Goal: Transaction & Acquisition: Download file/media

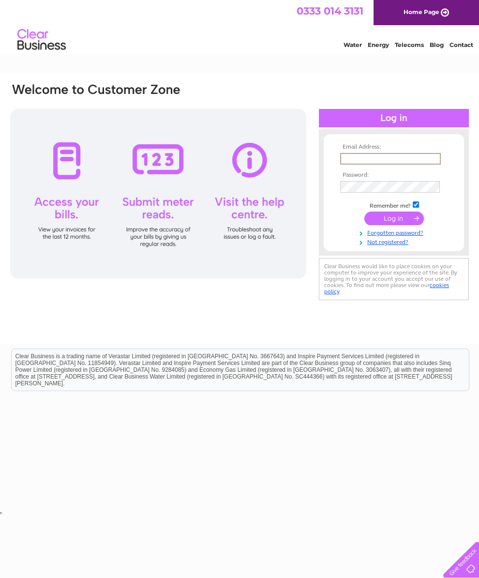
type input "[EMAIL_ADDRESS][DOMAIN_NAME]"
click at [394, 222] on input "submit" at bounding box center [395, 218] width 60 height 14
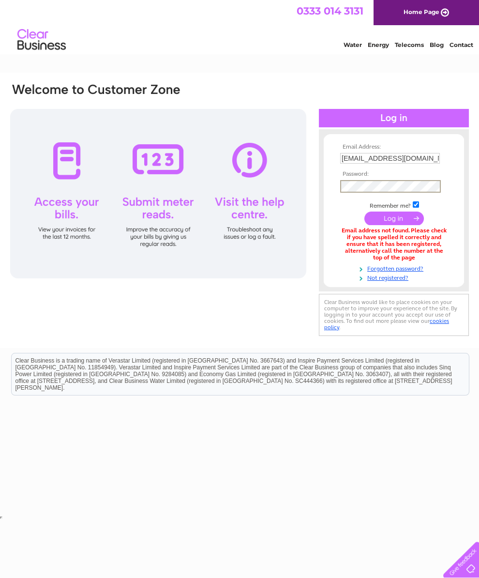
click at [397, 223] on input "submit" at bounding box center [395, 219] width 60 height 14
click at [414, 162] on input "john101953@gmail.com" at bounding box center [390, 158] width 100 height 11
type input "john@segagaming.com"
click at [401, 223] on input "submit" at bounding box center [395, 219] width 60 height 14
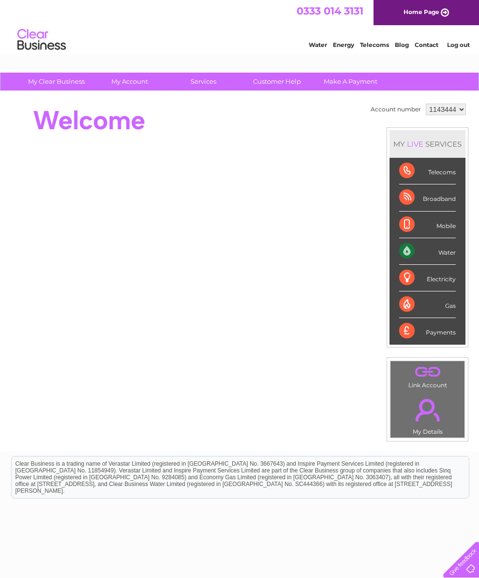
click at [434, 263] on div "Water" at bounding box center [427, 251] width 57 height 27
click at [411, 259] on div "Water" at bounding box center [427, 251] width 57 height 27
click at [438, 260] on div "Water" at bounding box center [427, 251] width 57 height 27
click at [445, 261] on div "Water" at bounding box center [427, 251] width 57 height 27
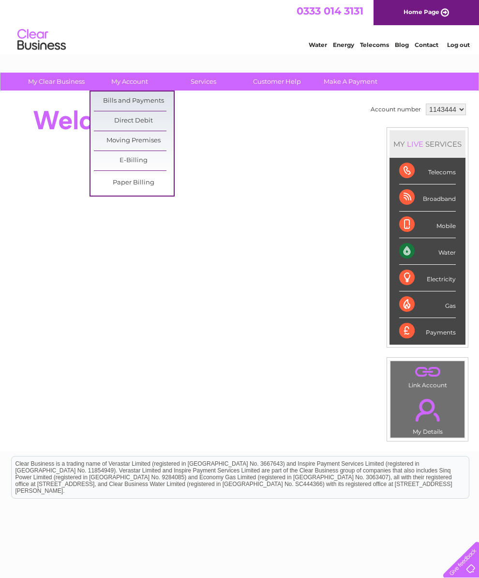
click at [153, 123] on link "Direct Debit" at bounding box center [134, 120] width 80 height 19
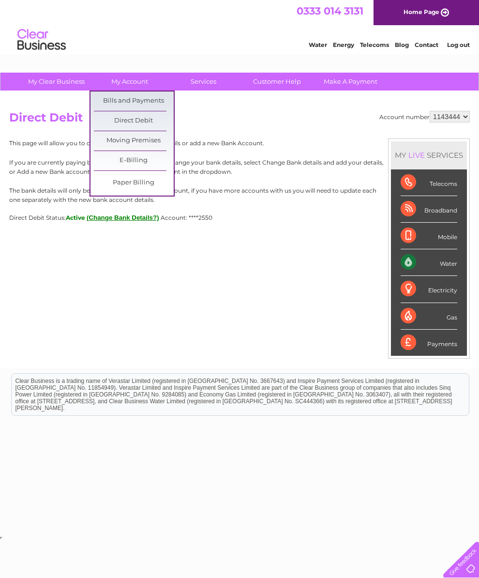
click at [146, 103] on link "Bills and Payments" at bounding box center [134, 100] width 80 height 19
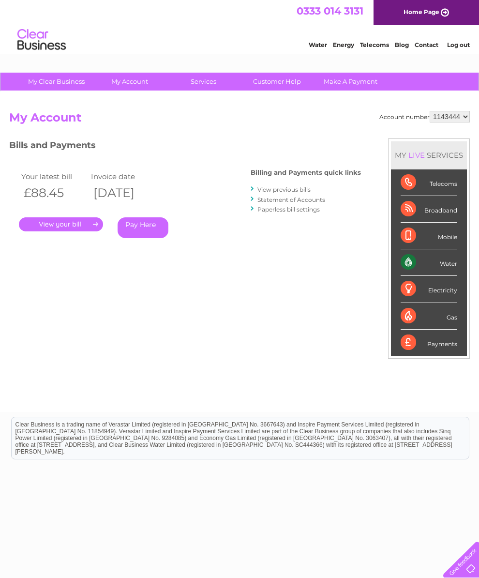
click at [296, 190] on link "View previous bills" at bounding box center [284, 189] width 53 height 7
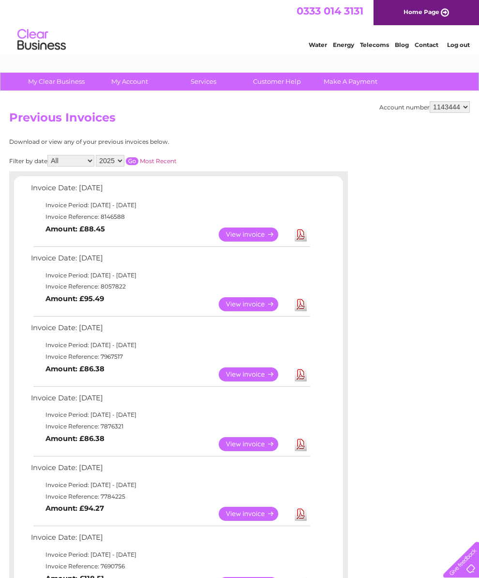
click at [124, 163] on select "2025 2024 2023 2022" at bounding box center [110, 161] width 29 height 12
click at [138, 161] on input "button" at bounding box center [132, 161] width 13 height 8
click at [124, 166] on select "2025 2024 2023 2022" at bounding box center [110, 161] width 29 height 12
click at [138, 164] on input "button" at bounding box center [132, 161] width 13 height 8
click at [124, 163] on select "2025 2024 2023 2022" at bounding box center [110, 161] width 29 height 12
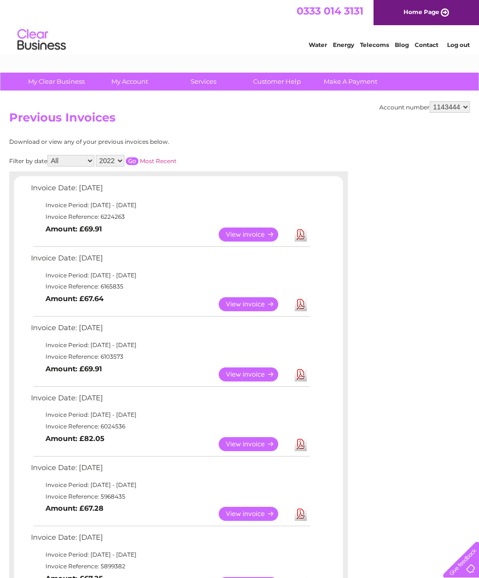
click at [138, 160] on input "button" at bounding box center [132, 161] width 13 height 8
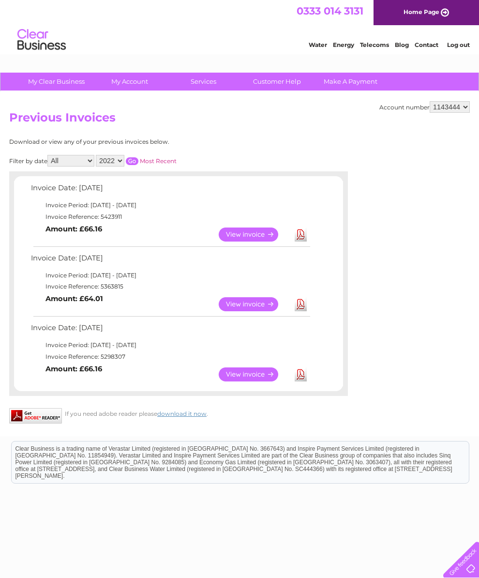
click at [259, 242] on link "View" at bounding box center [254, 235] width 71 height 14
click at [256, 242] on link "View" at bounding box center [254, 235] width 71 height 14
click at [256, 311] on link "View" at bounding box center [254, 304] width 71 height 14
click at [124, 164] on select "2025 2024 2023 2022" at bounding box center [110, 161] width 29 height 12
select select "2025"
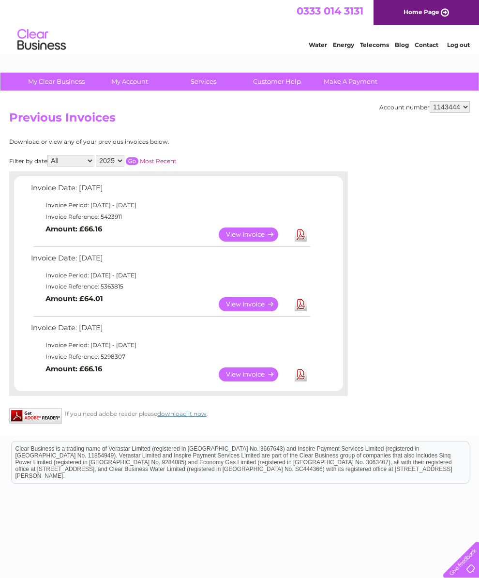
click at [138, 162] on input "button" at bounding box center [132, 161] width 13 height 8
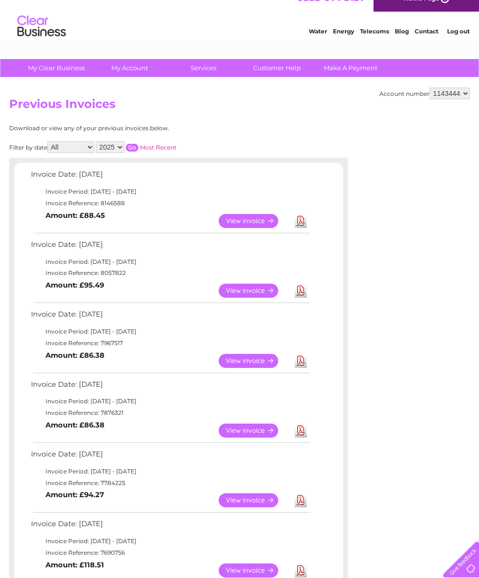
scroll to position [16, 0]
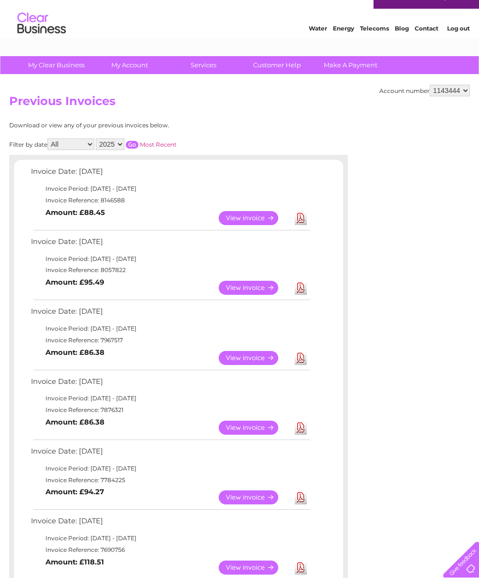
click at [247, 223] on link "View" at bounding box center [254, 218] width 71 height 14
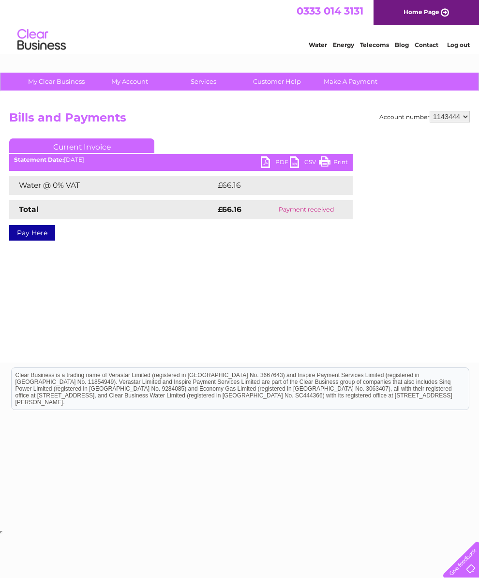
click at [121, 148] on link "Current Invoice" at bounding box center [81, 145] width 145 height 15
click at [112, 164] on div "PDF CSV Print Statement Date: [DATE]" at bounding box center [181, 163] width 344 height 15
click at [115, 152] on link "Current Invoice" at bounding box center [81, 145] width 145 height 15
click at [121, 152] on link "Current Invoice" at bounding box center [81, 145] width 145 height 15
click at [88, 149] on link "Current Invoice" at bounding box center [81, 145] width 145 height 15
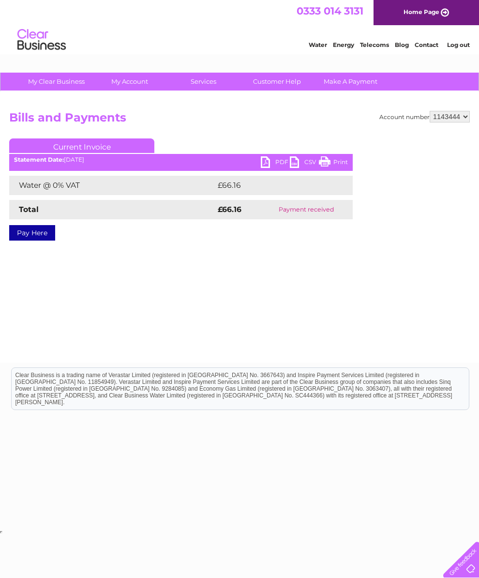
click at [84, 160] on div "Statement Date: [DATE]" at bounding box center [181, 159] width 344 height 7
click at [270, 163] on link "PDF" at bounding box center [275, 163] width 29 height 14
click at [274, 164] on link "PDF" at bounding box center [275, 163] width 29 height 14
click at [278, 164] on link "PDF" at bounding box center [275, 163] width 29 height 14
click at [269, 164] on link "PDF" at bounding box center [275, 163] width 29 height 14
